Goal: Navigation & Orientation: Understand site structure

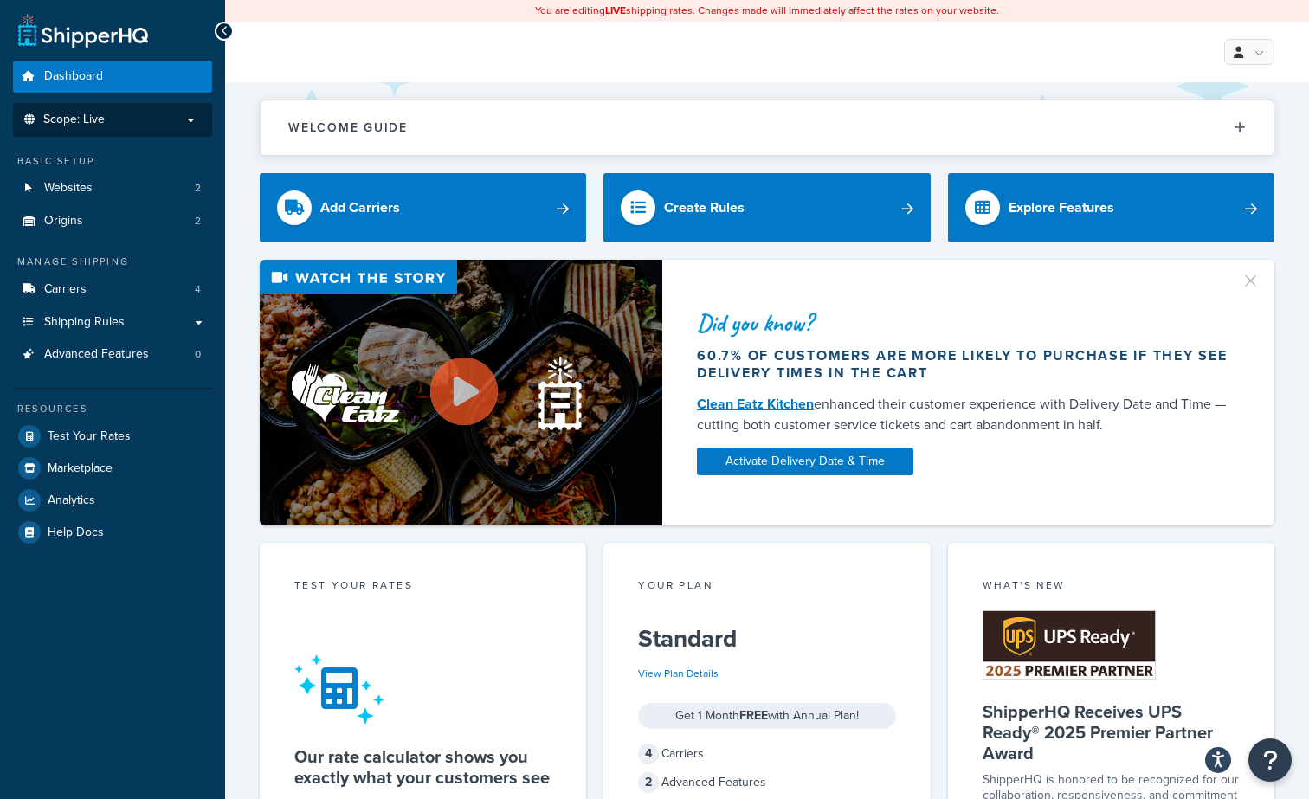
click at [168, 114] on p "Scope: Live" at bounding box center [113, 120] width 184 height 15
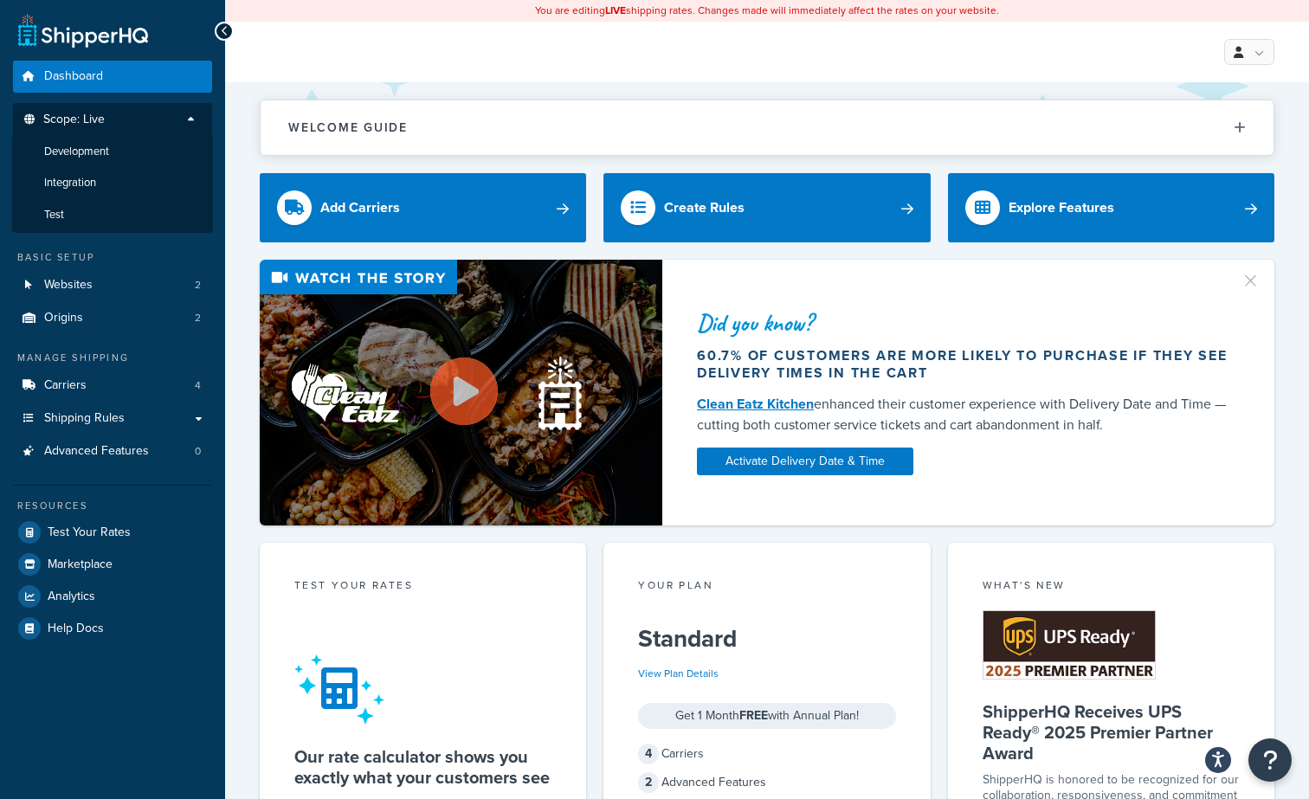
click at [168, 114] on p "Scope: Live" at bounding box center [113, 124] width 184 height 23
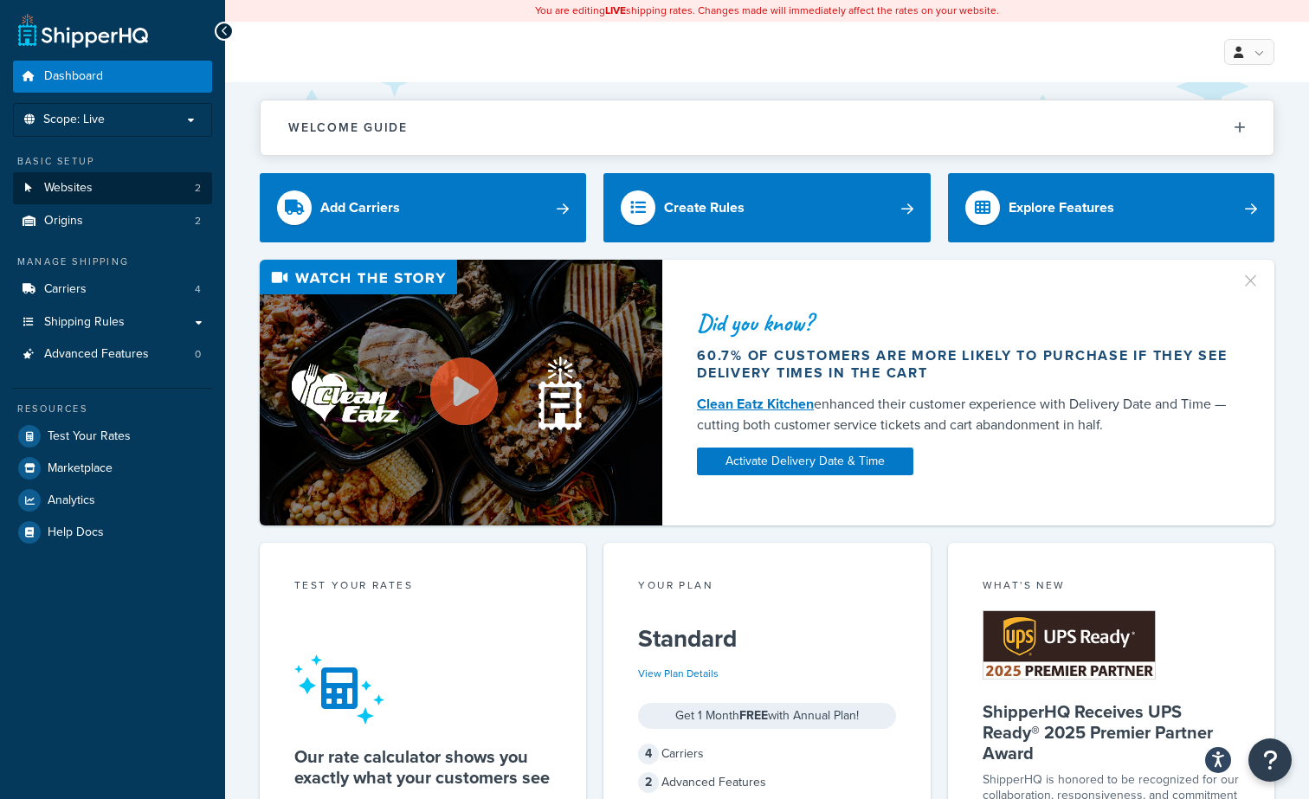
click at [148, 182] on link "Websites 2" at bounding box center [112, 188] width 199 height 32
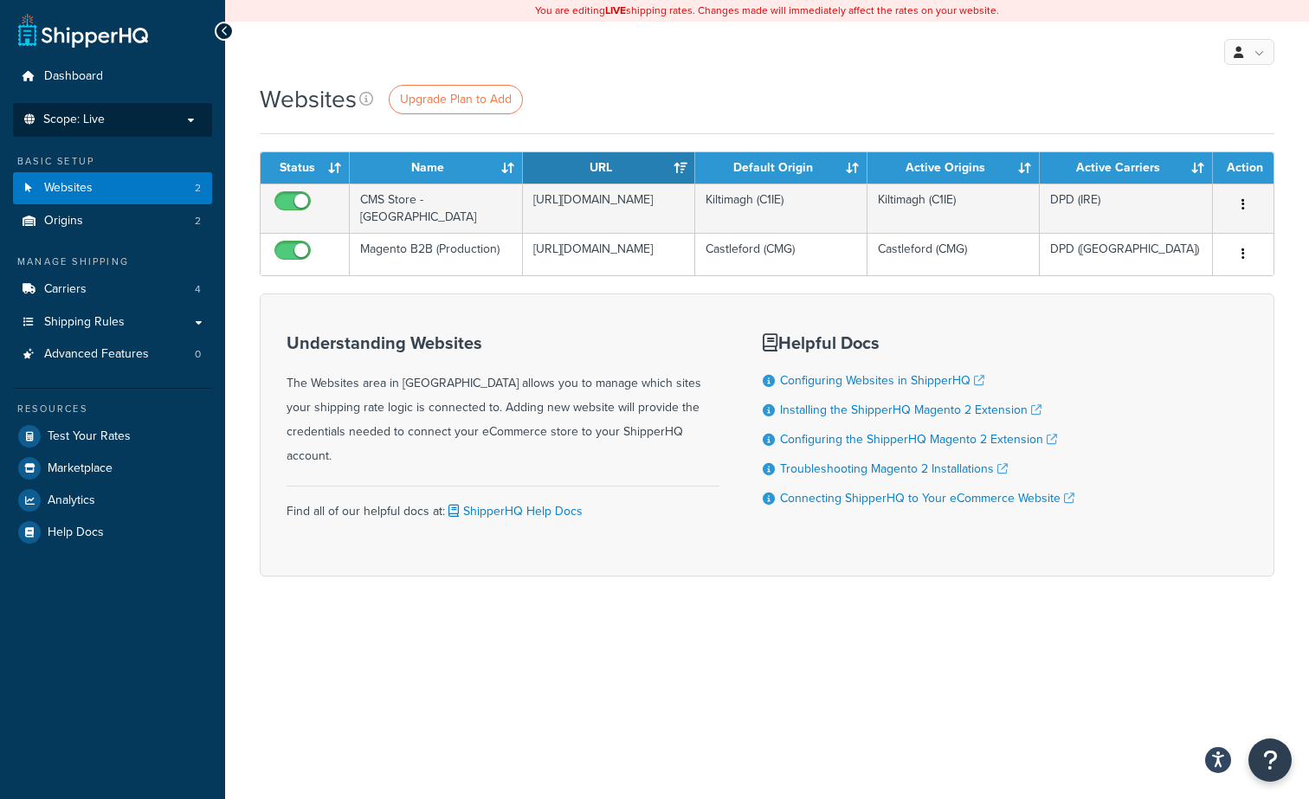
click at [158, 108] on li "Scope: Live Development Integration Test" at bounding box center [112, 120] width 199 height 34
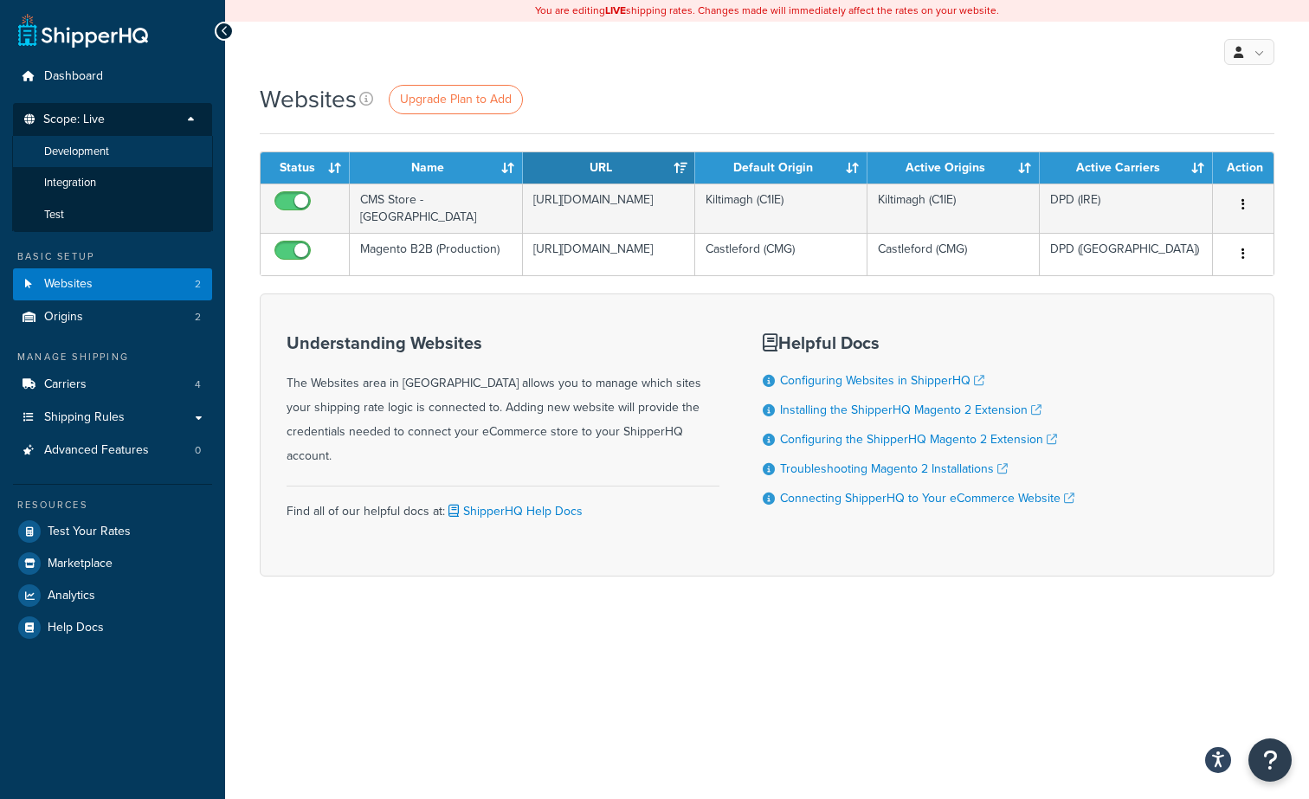
click at [140, 158] on li "Development" at bounding box center [112, 152] width 201 height 32
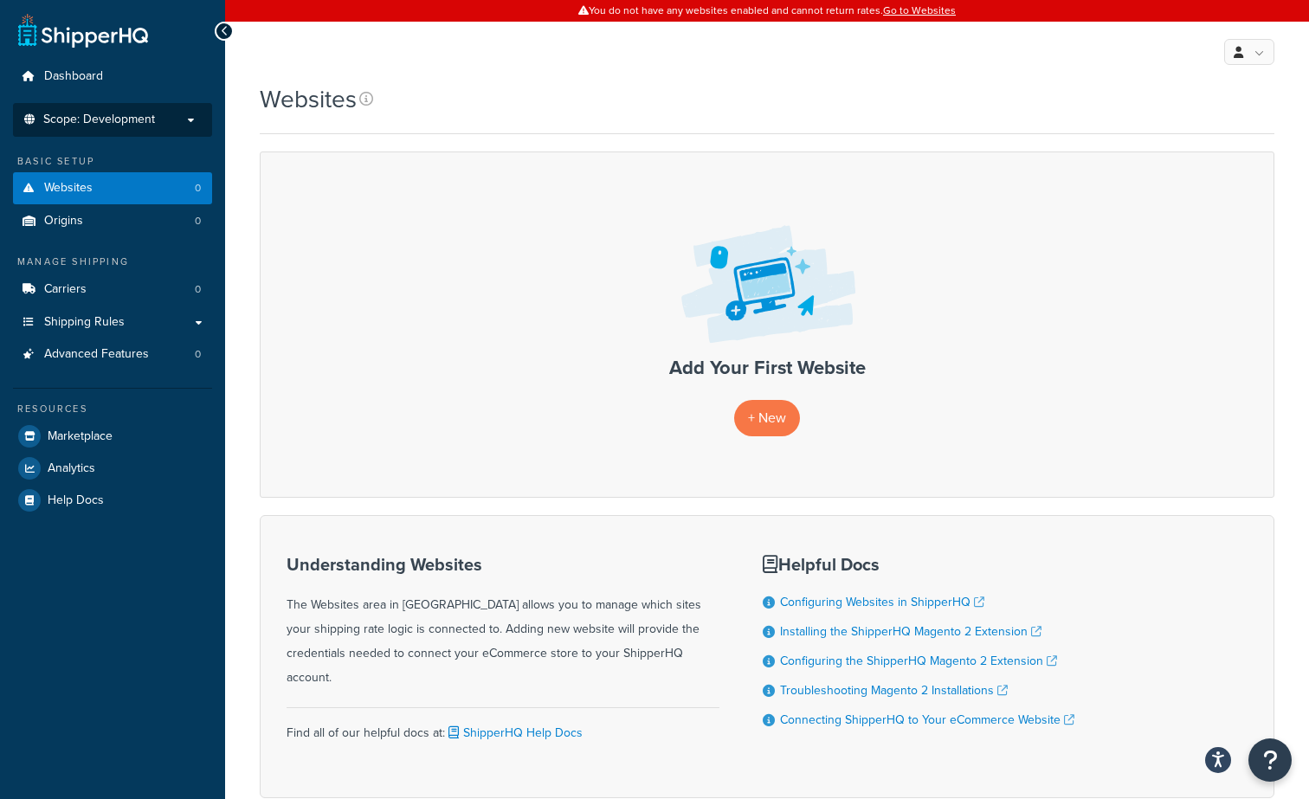
click at [136, 115] on span "Scope: Development" at bounding box center [99, 120] width 112 height 15
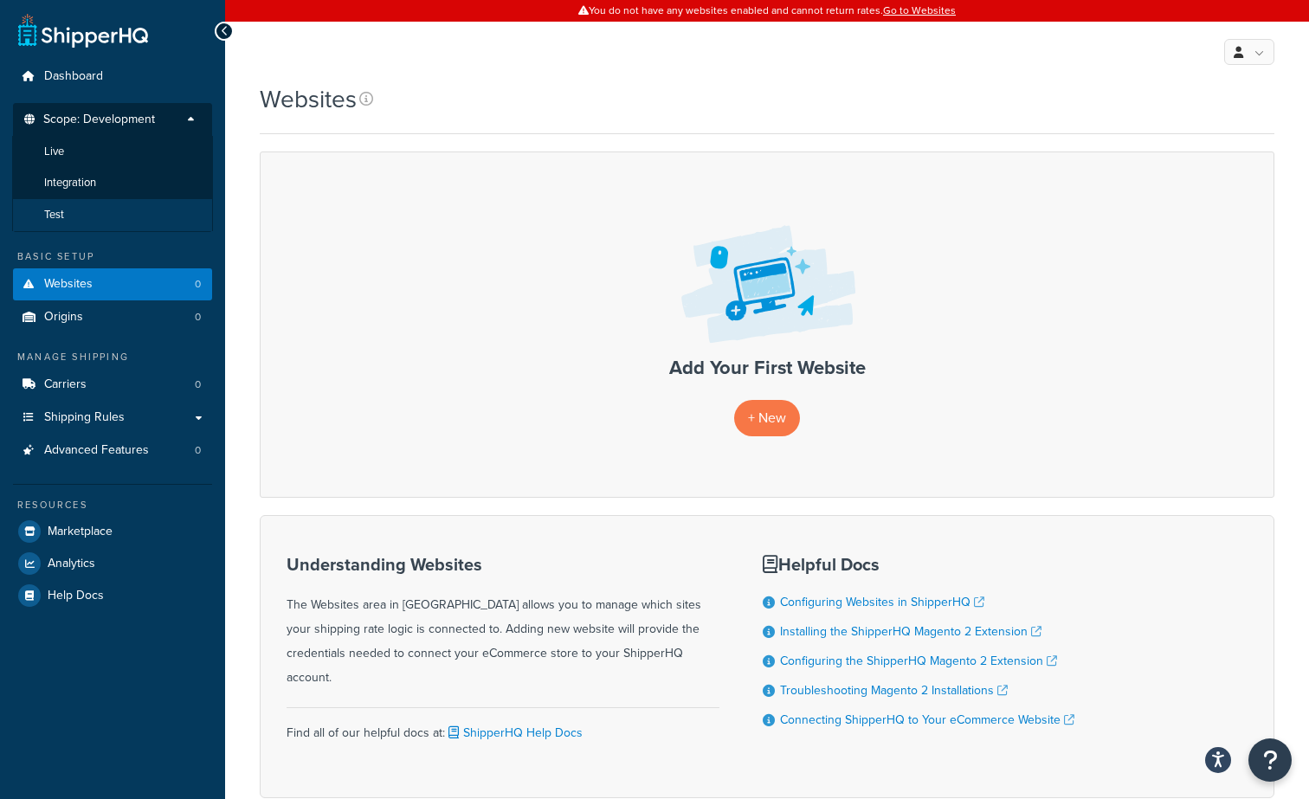
click at [108, 217] on li "Test" at bounding box center [112, 215] width 201 height 32
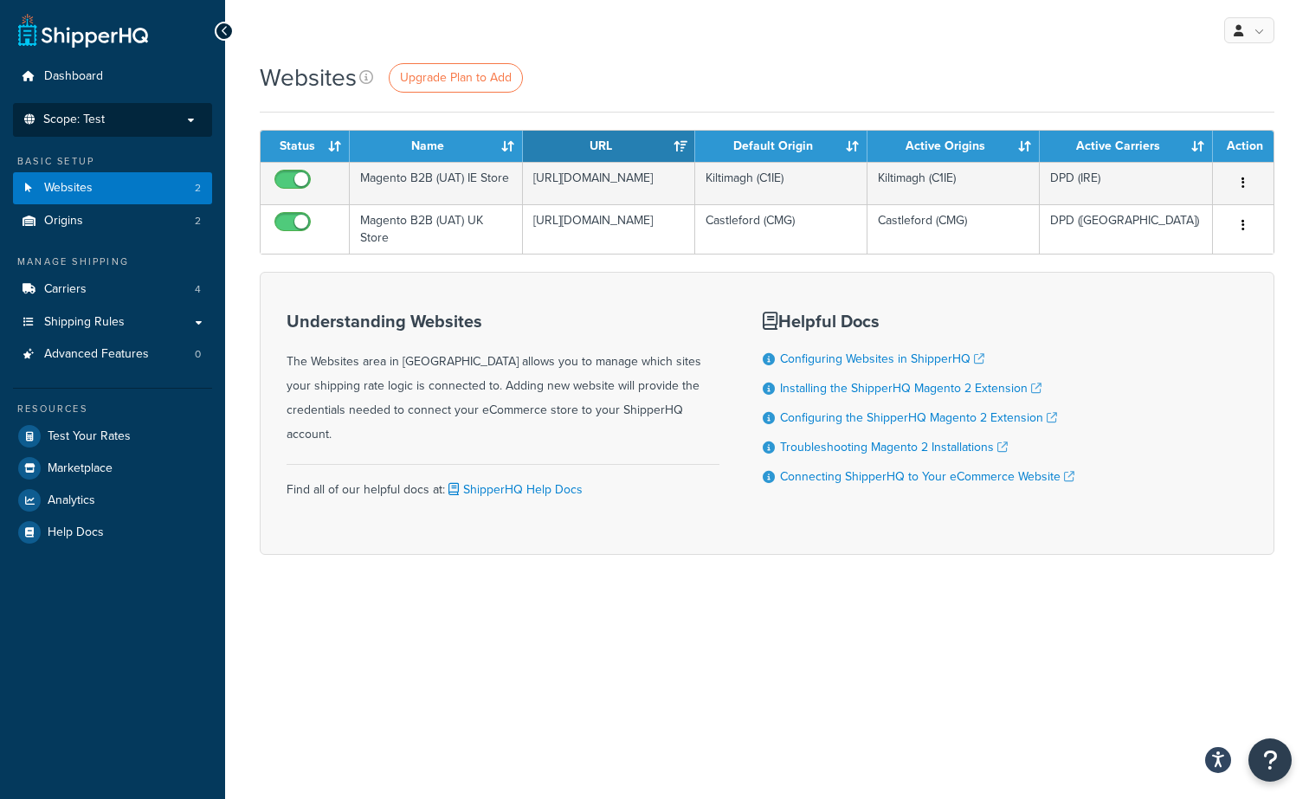
click at [141, 119] on p "Scope: Test" at bounding box center [113, 120] width 184 height 15
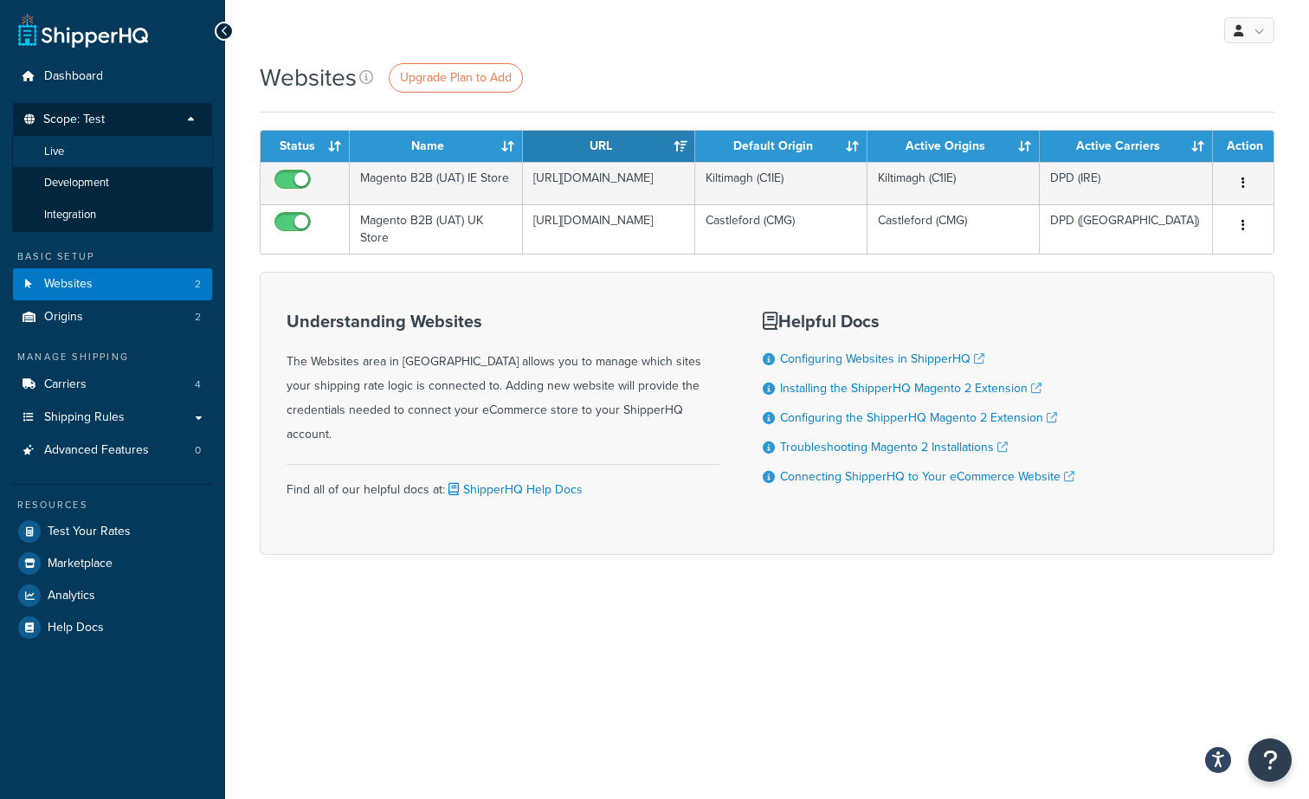
click at [133, 146] on li "Live" at bounding box center [112, 152] width 201 height 32
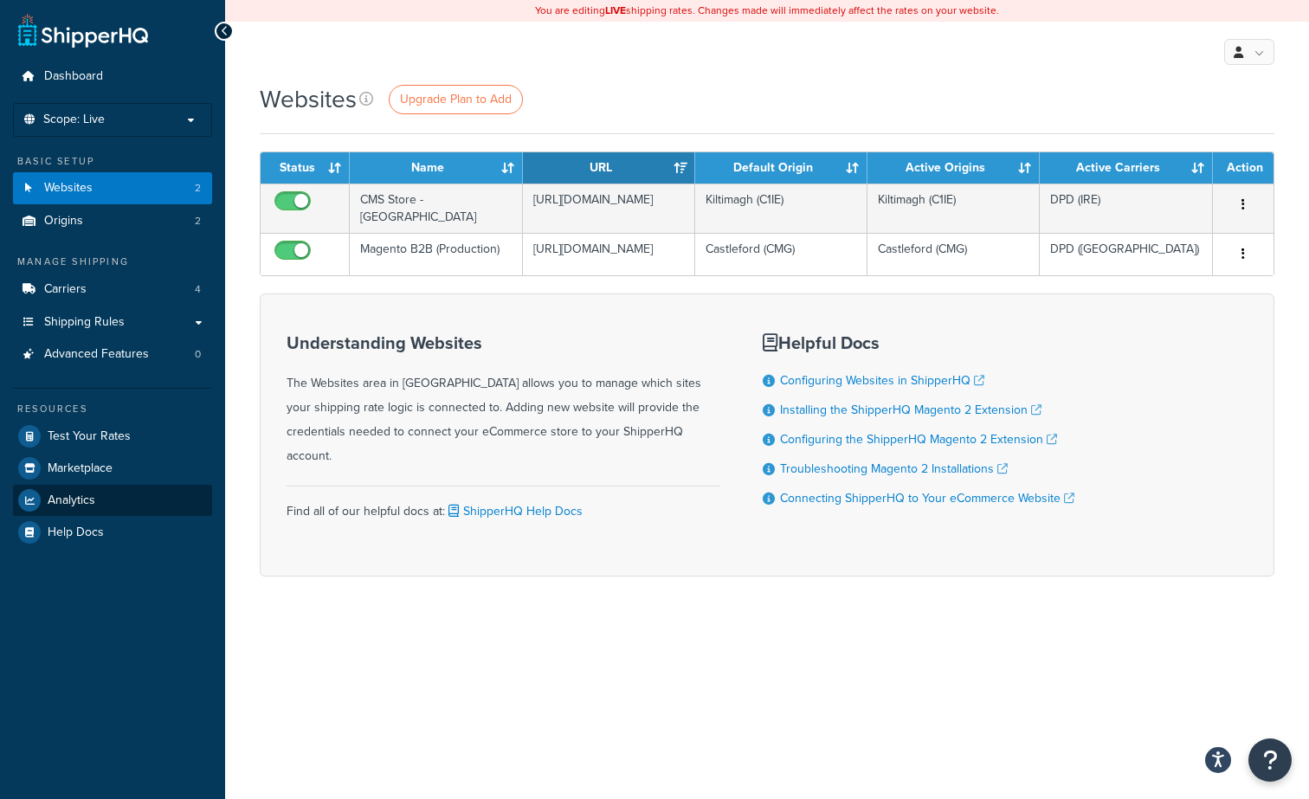
click at [150, 486] on link "Analytics" at bounding box center [112, 500] width 199 height 31
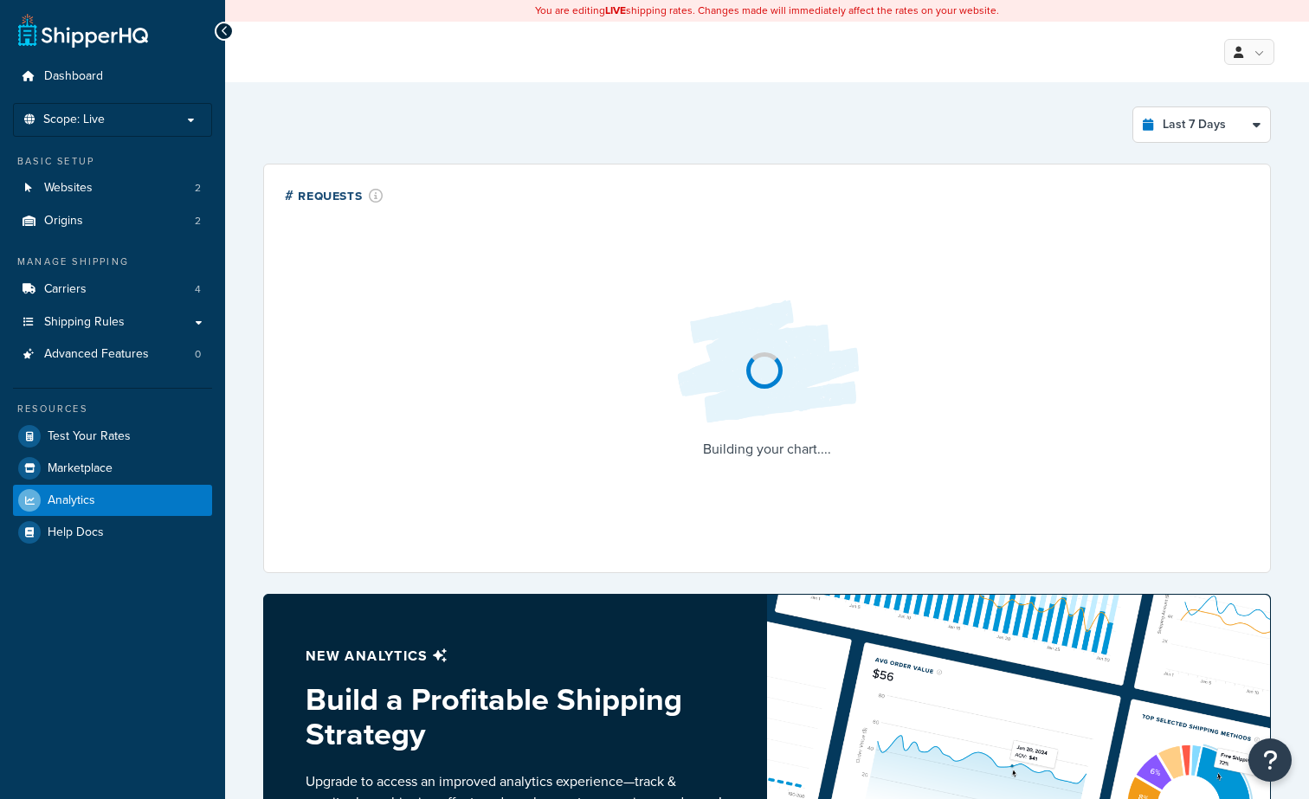
select select "last_7_days"
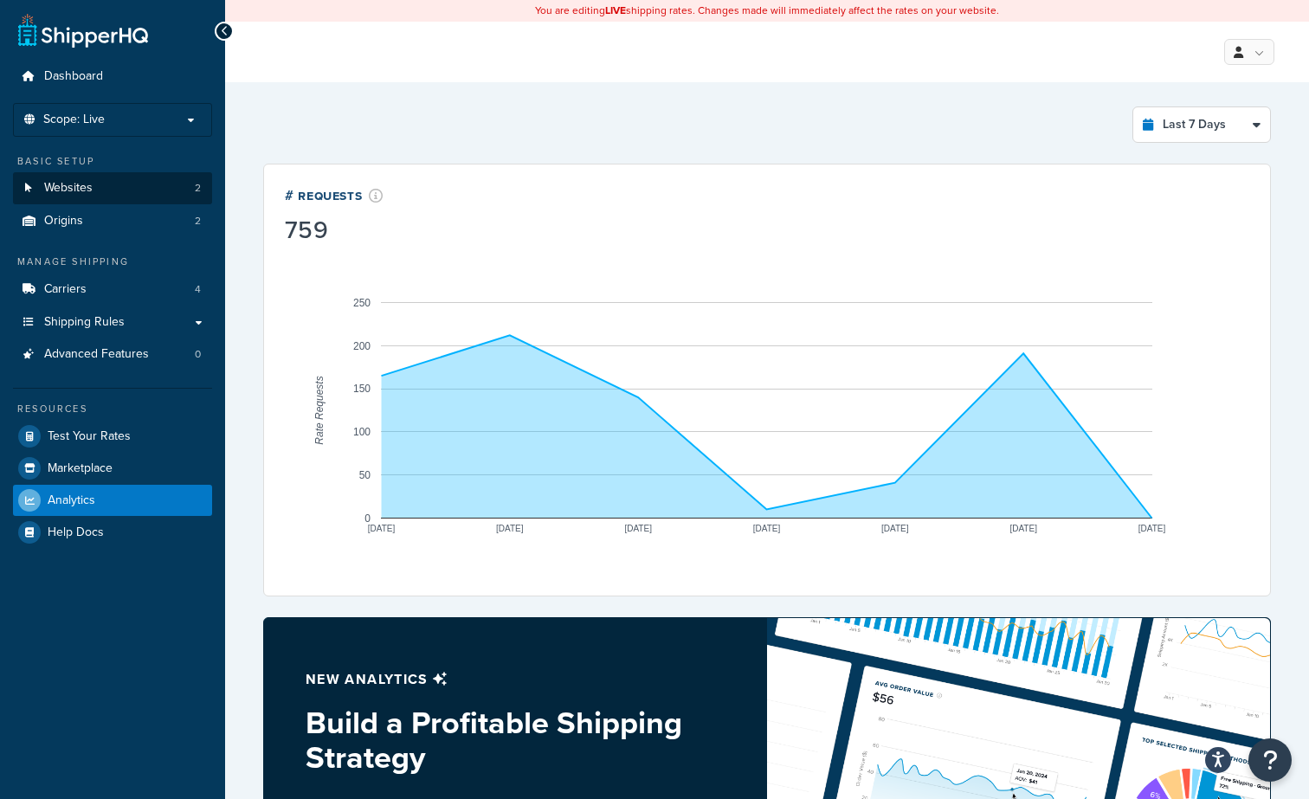
click at [136, 189] on link "Websites 2" at bounding box center [112, 188] width 199 height 32
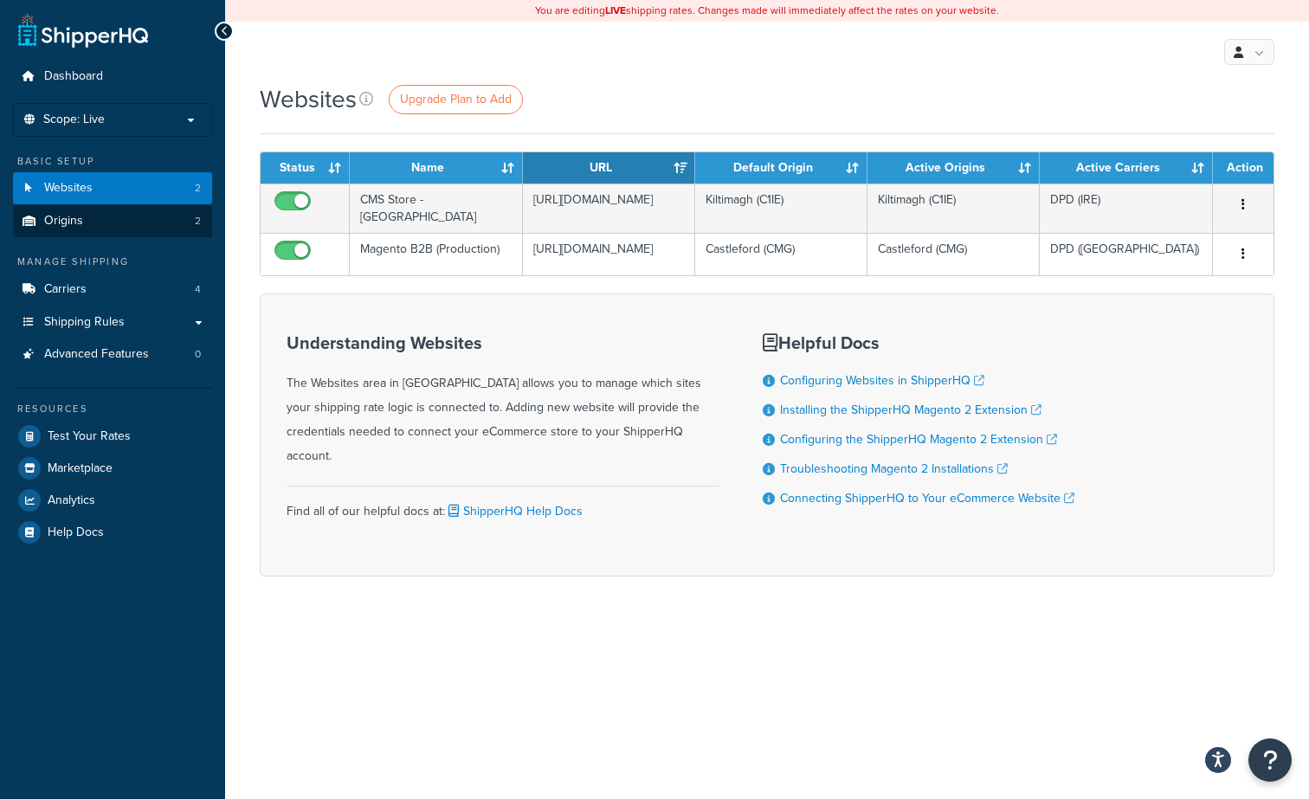
click at [129, 221] on link "Origins 2" at bounding box center [112, 221] width 199 height 32
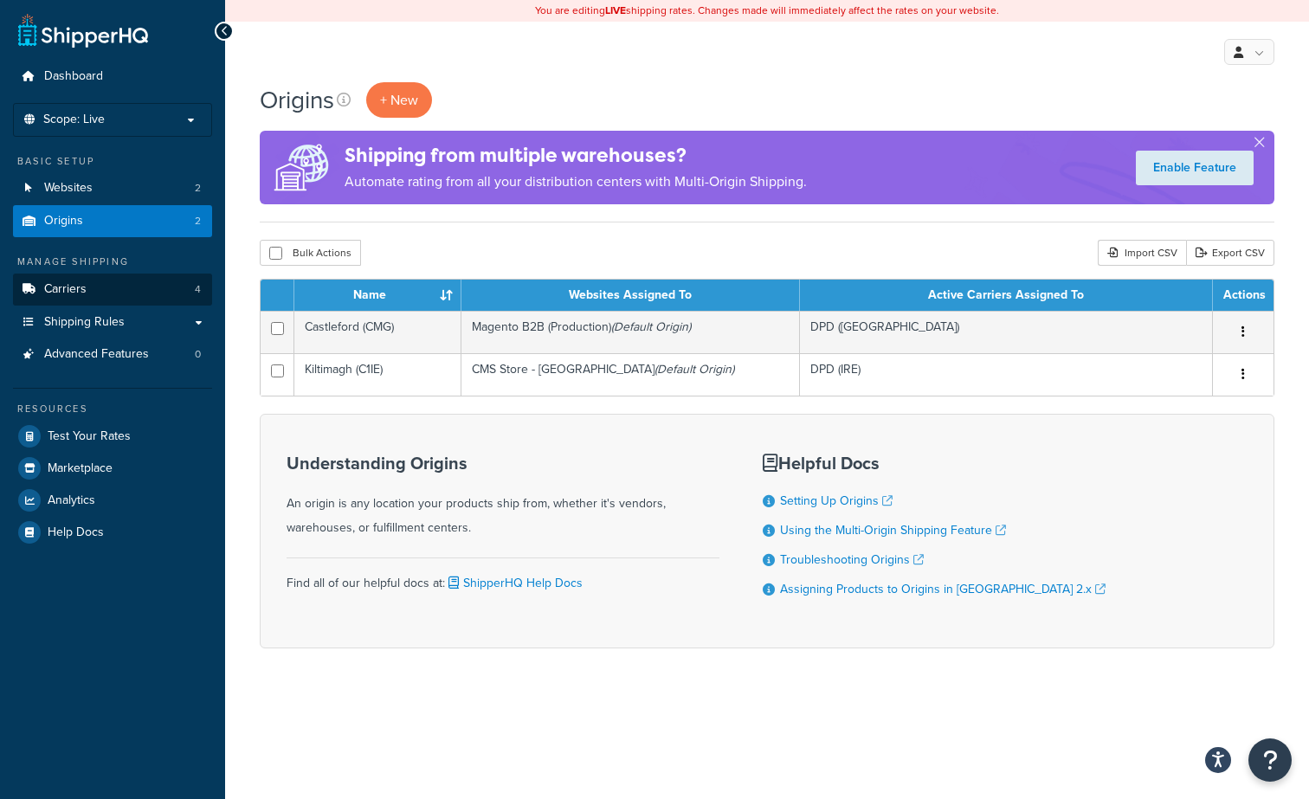
click at [102, 291] on link "Carriers 4" at bounding box center [112, 290] width 199 height 32
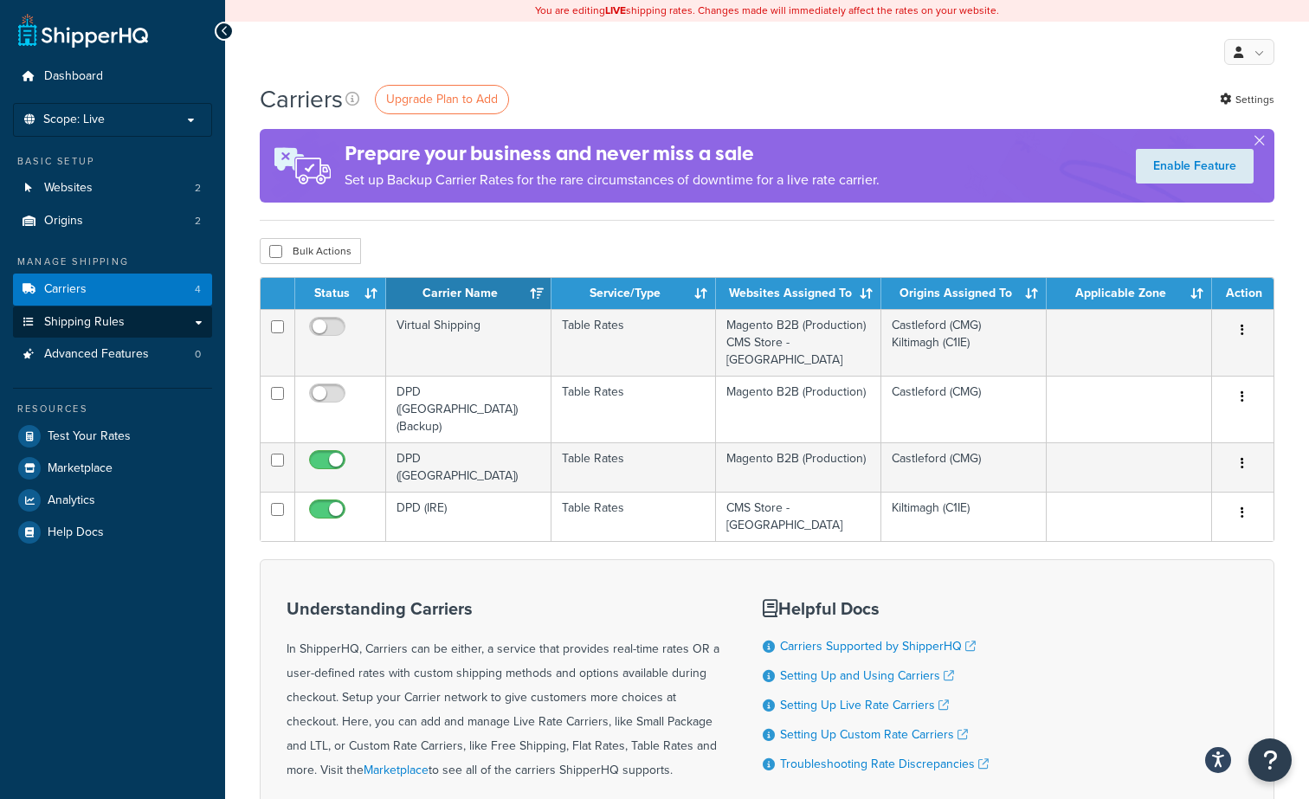
click at [108, 328] on link "Shipping Rules" at bounding box center [112, 323] width 199 height 32
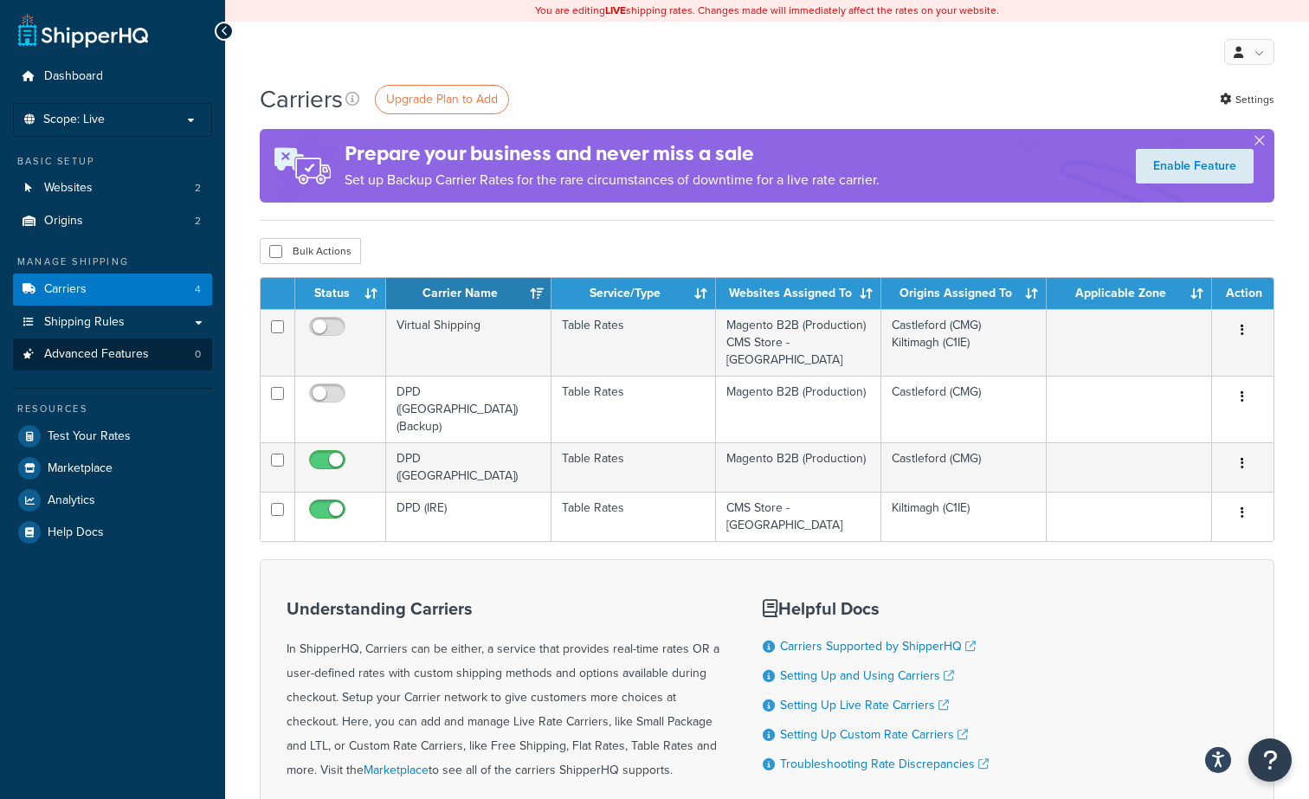
click at [107, 354] on span "Advanced Features" at bounding box center [96, 354] width 105 height 15
click at [108, 288] on link "Carriers 4" at bounding box center [112, 290] width 199 height 32
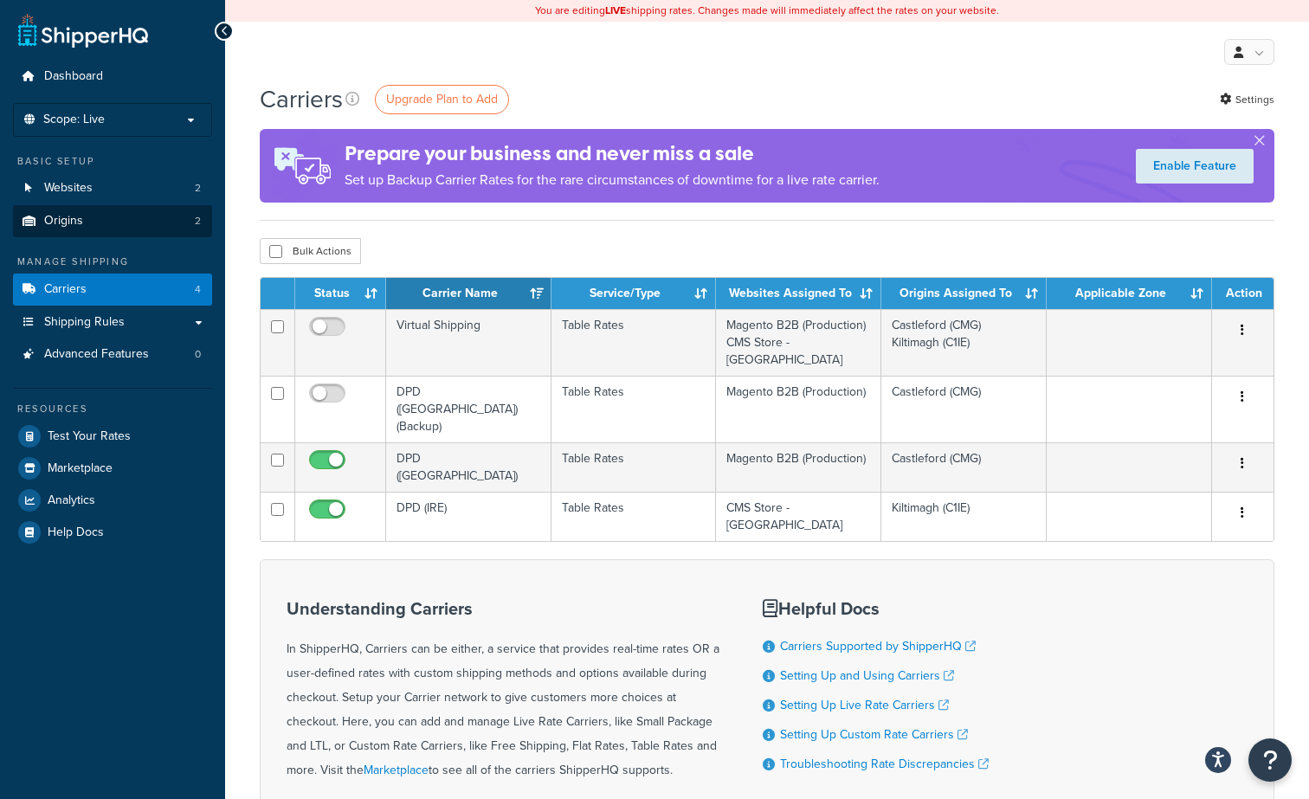
click at [116, 210] on link "Origins 2" at bounding box center [112, 221] width 199 height 32
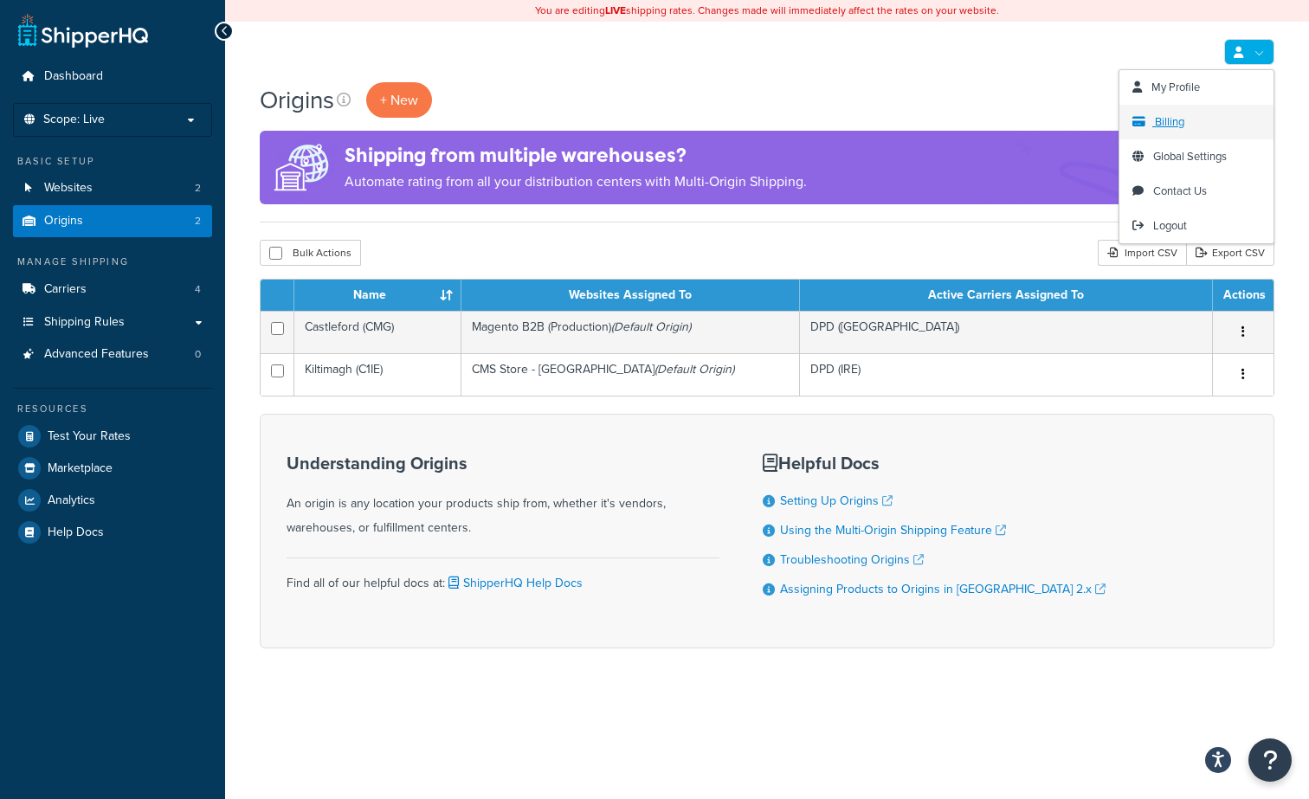
click at [1201, 129] on link "Billing" at bounding box center [1197, 122] width 154 height 35
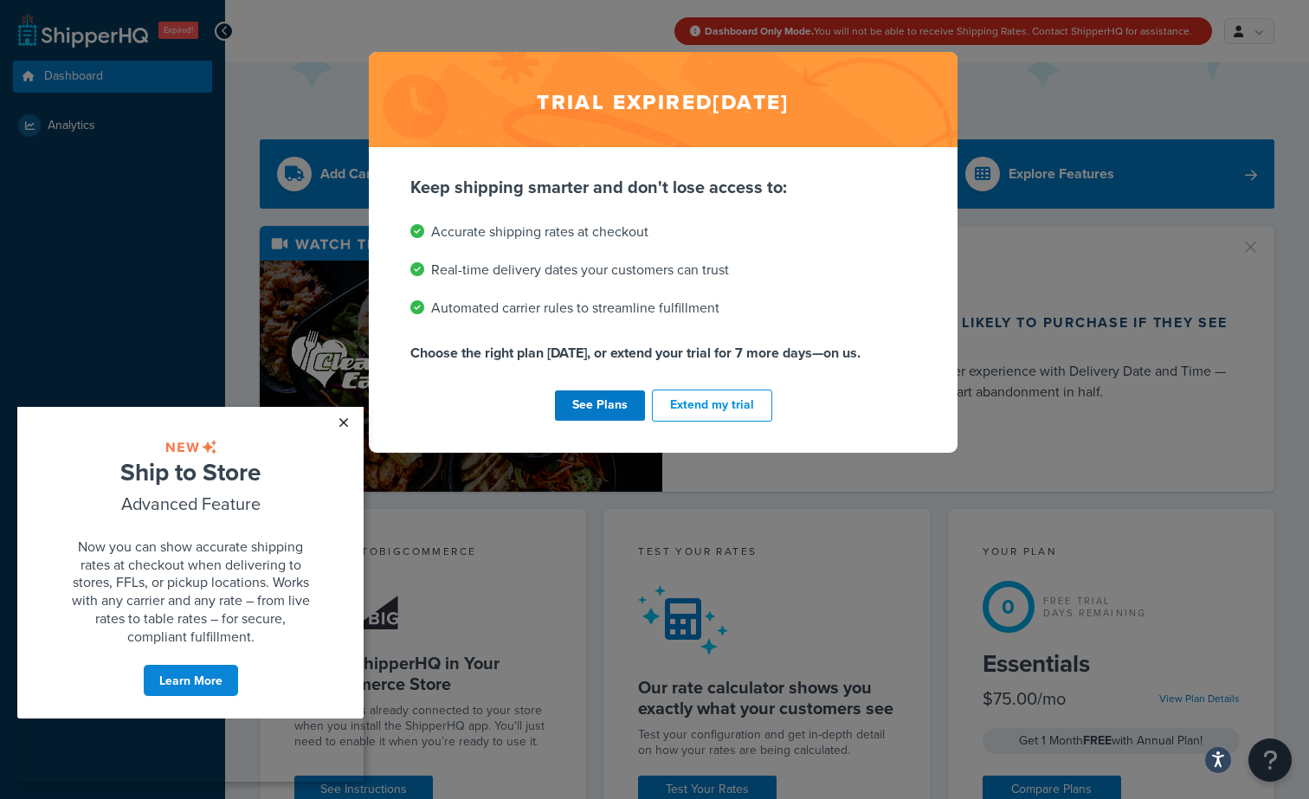
click at [341, 422] on link "×" at bounding box center [343, 422] width 30 height 31
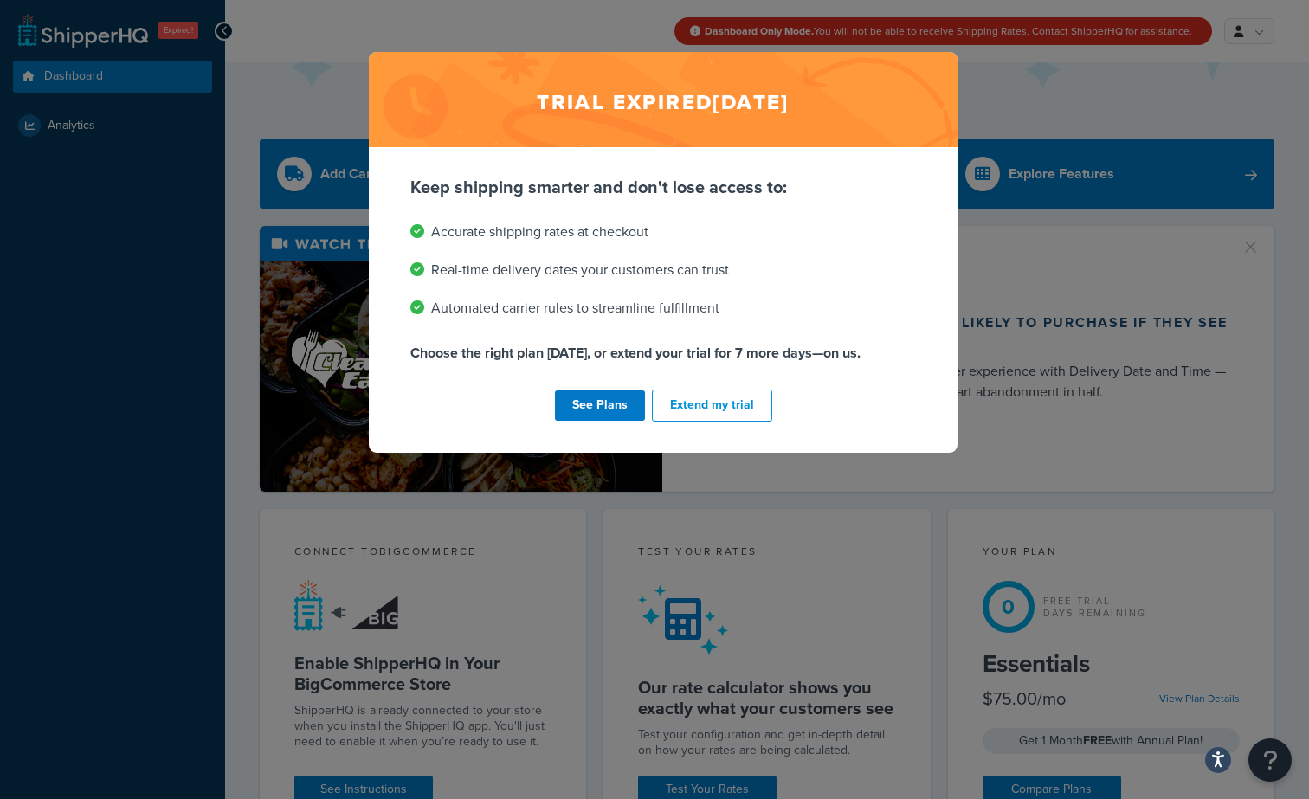
click at [1247, 41] on div "Trial expired [DATE] Keep shipping smarter and don't lose access to: Accurate s…" at bounding box center [654, 399] width 1309 height 799
